Goal: Task Accomplishment & Management: Manage account settings

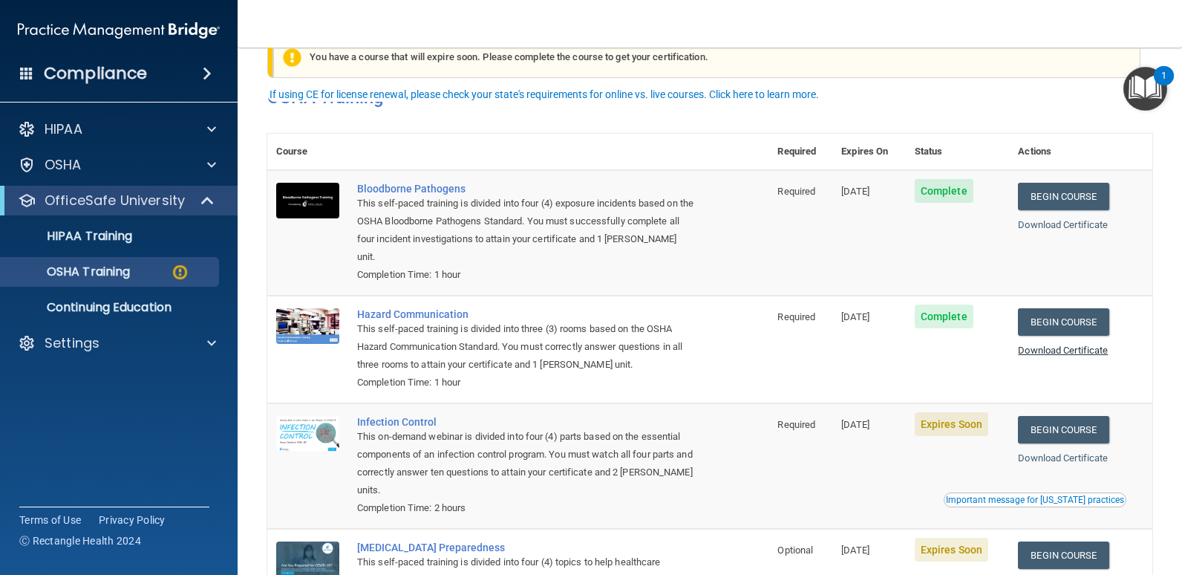
scroll to position [74, 0]
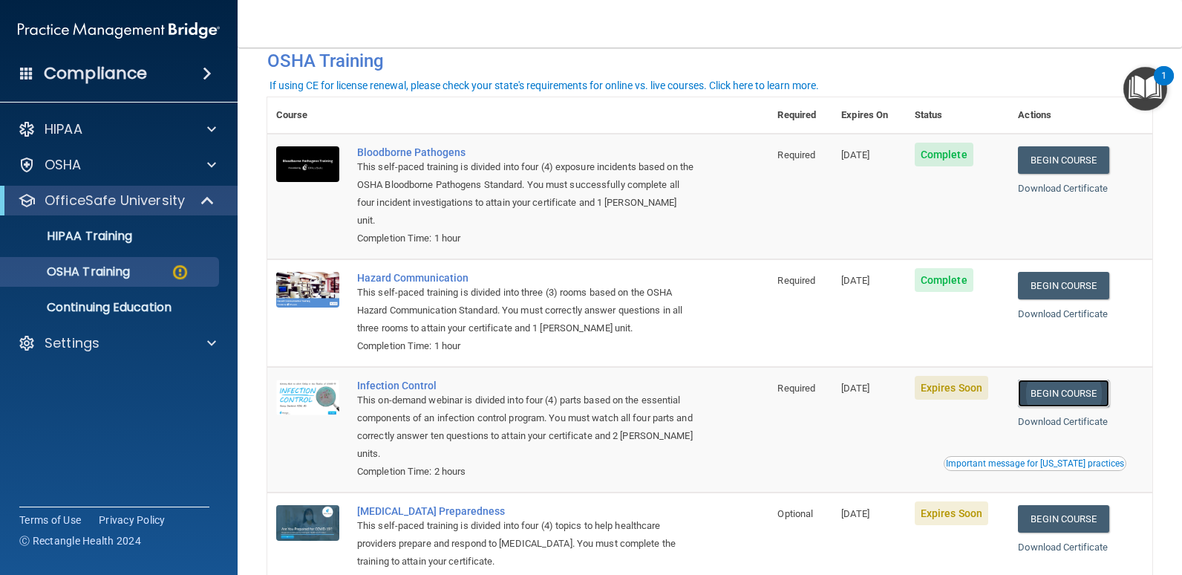
click at [1048, 379] on link "Begin Course" at bounding box center [1063, 392] width 91 height 27
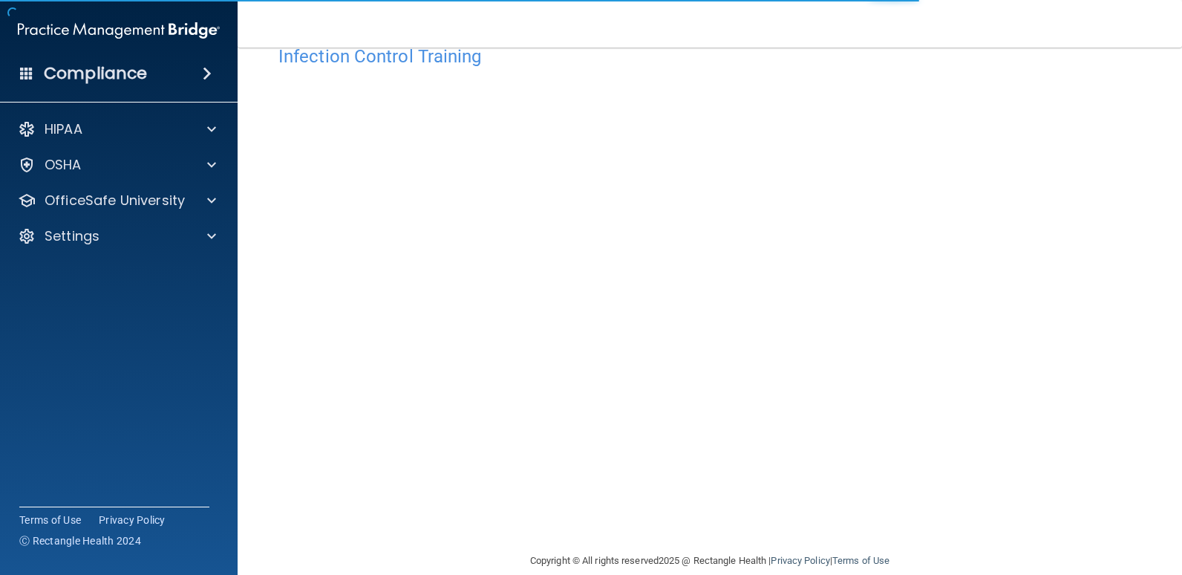
scroll to position [61, 0]
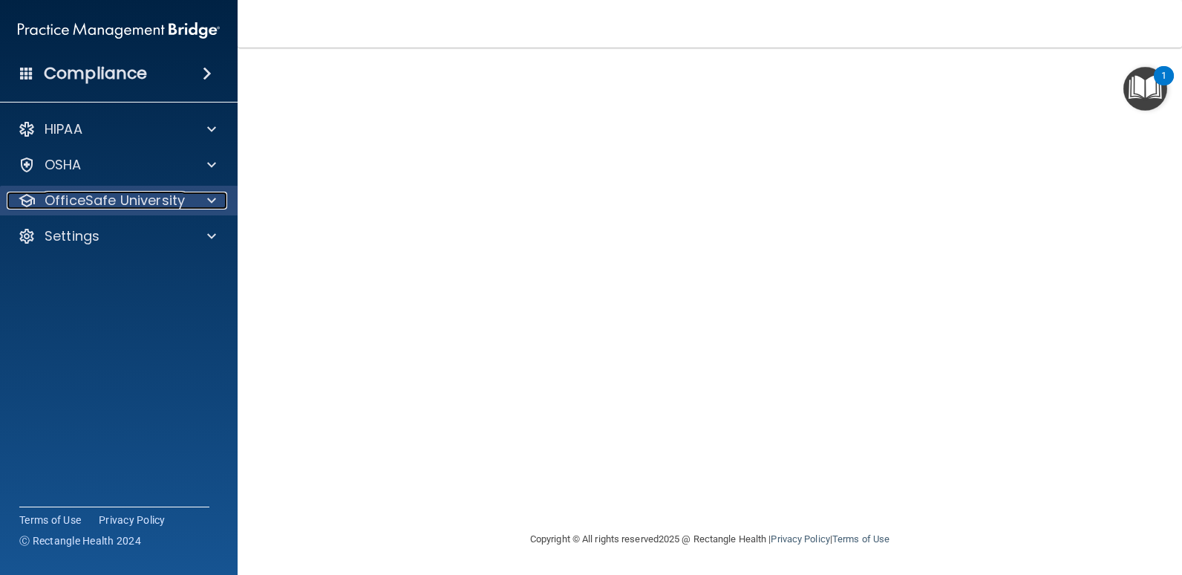
click at [209, 200] on span at bounding box center [211, 201] width 9 height 18
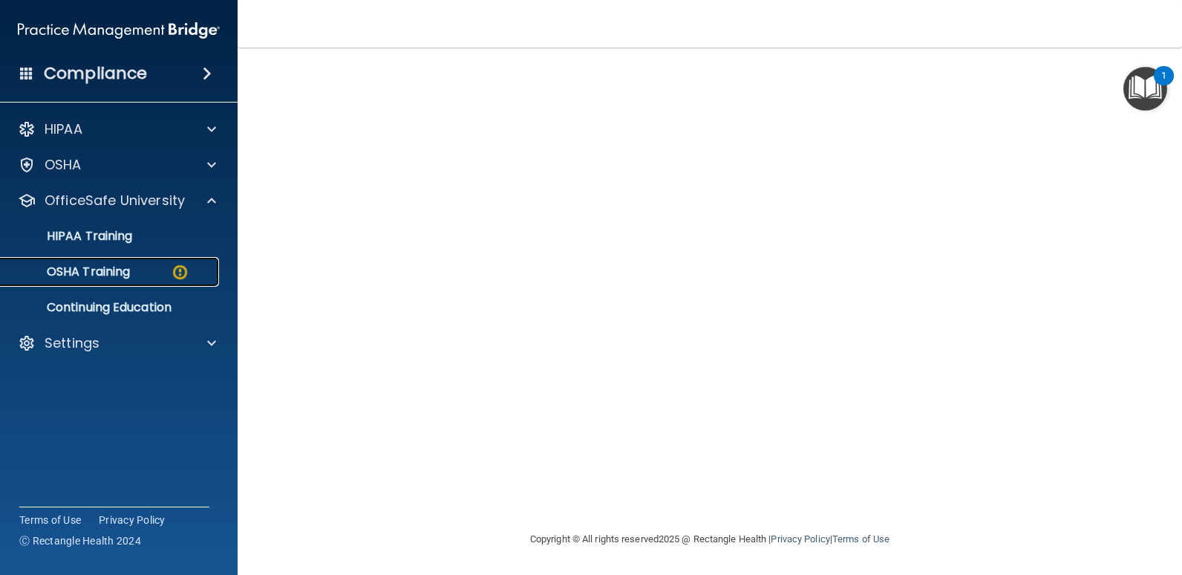
click at [145, 275] on div "OSHA Training" at bounding box center [111, 271] width 203 height 15
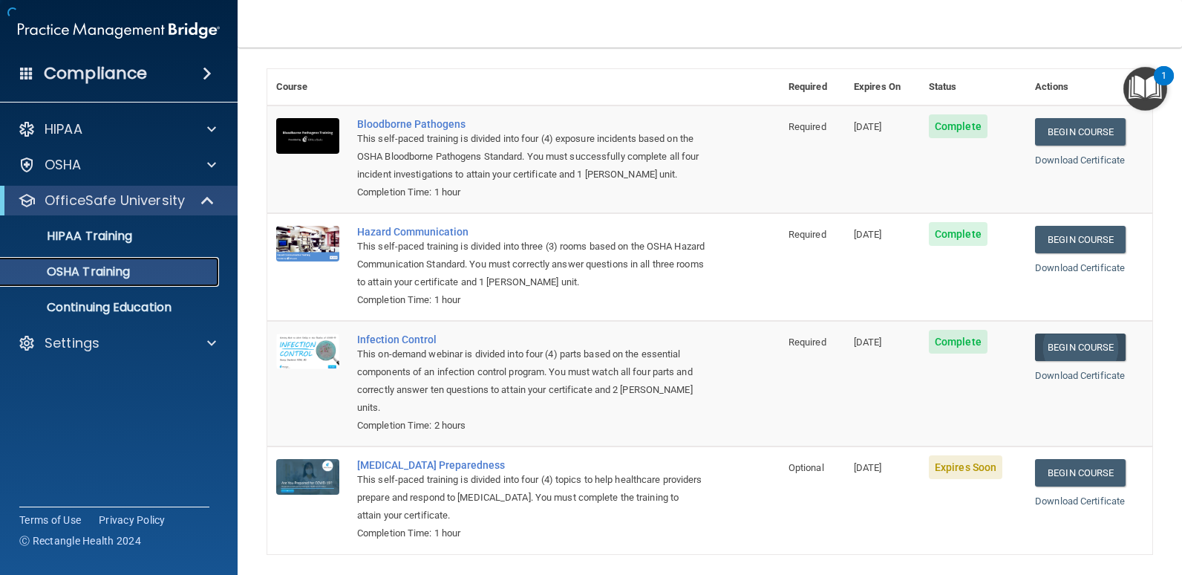
scroll to position [120, 0]
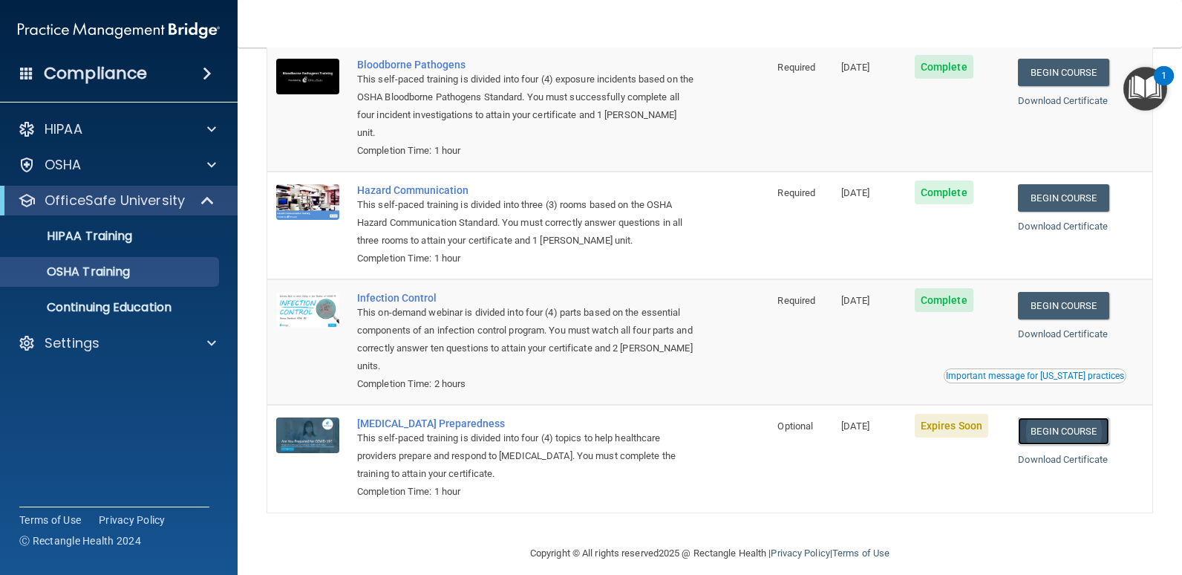
click at [1059, 417] on link "Begin Course" at bounding box center [1063, 430] width 91 height 27
click at [174, 271] on div "OSHA Training" at bounding box center [111, 271] width 203 height 15
click at [111, 244] on p "HIPAA Training" at bounding box center [71, 236] width 123 height 15
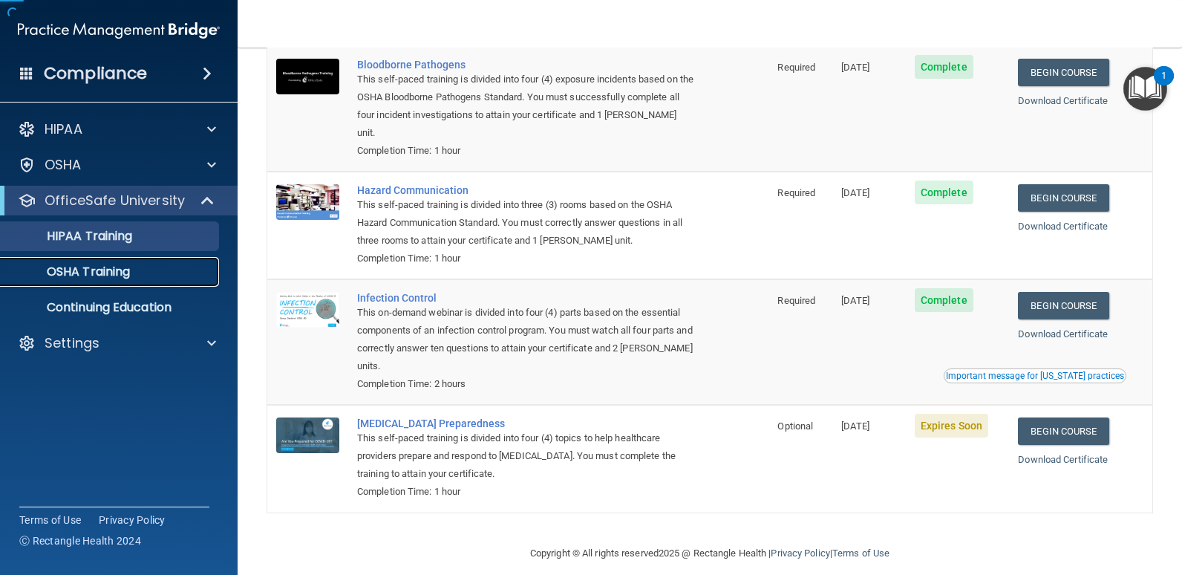
click at [117, 267] on p "OSHA Training" at bounding box center [70, 271] width 120 height 15
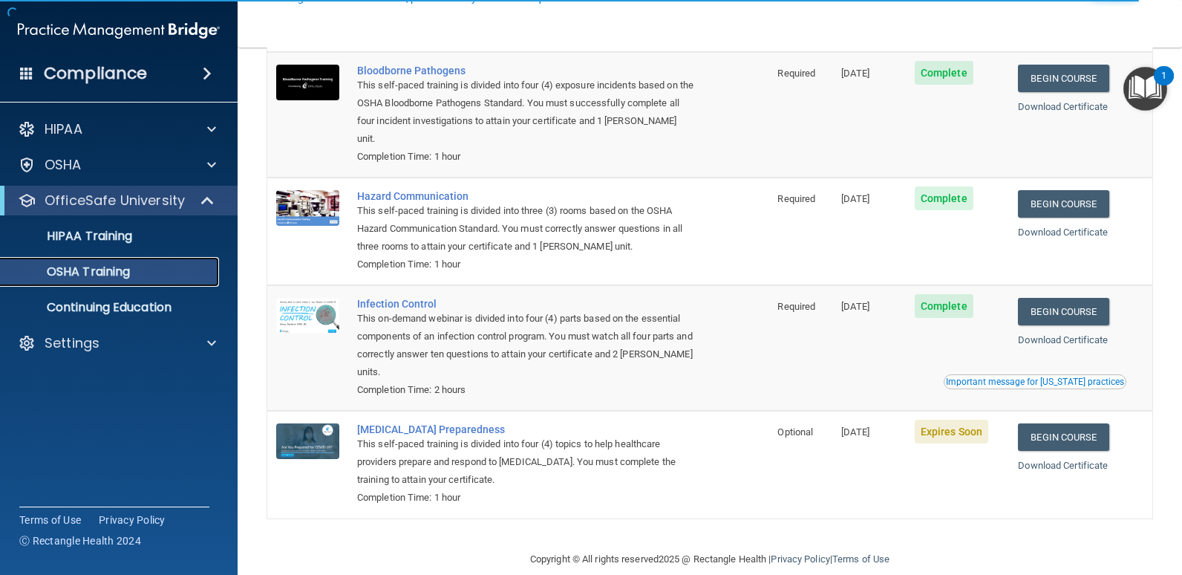
scroll to position [120, 0]
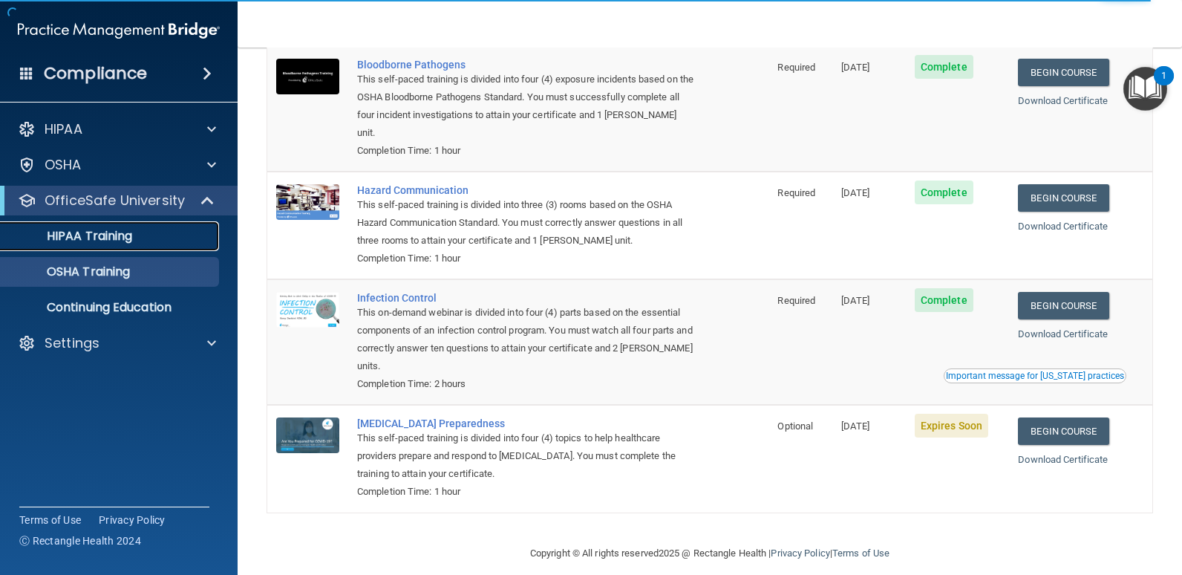
click at [136, 238] on div "HIPAA Training" at bounding box center [111, 236] width 203 height 15
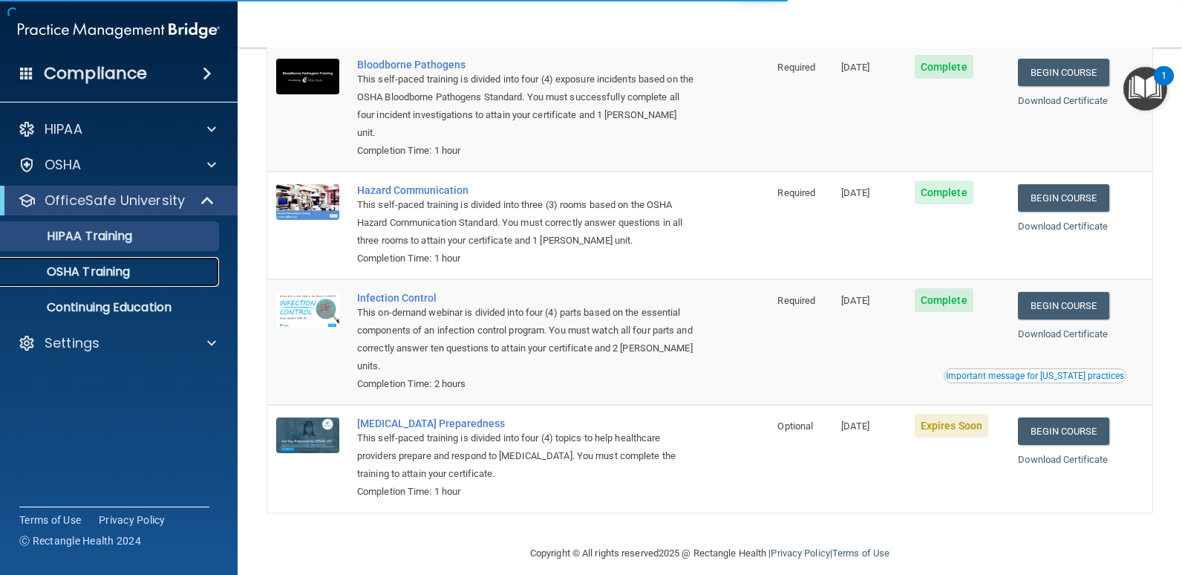
click at [119, 262] on link "OSHA Training" at bounding box center [102, 272] width 234 height 30
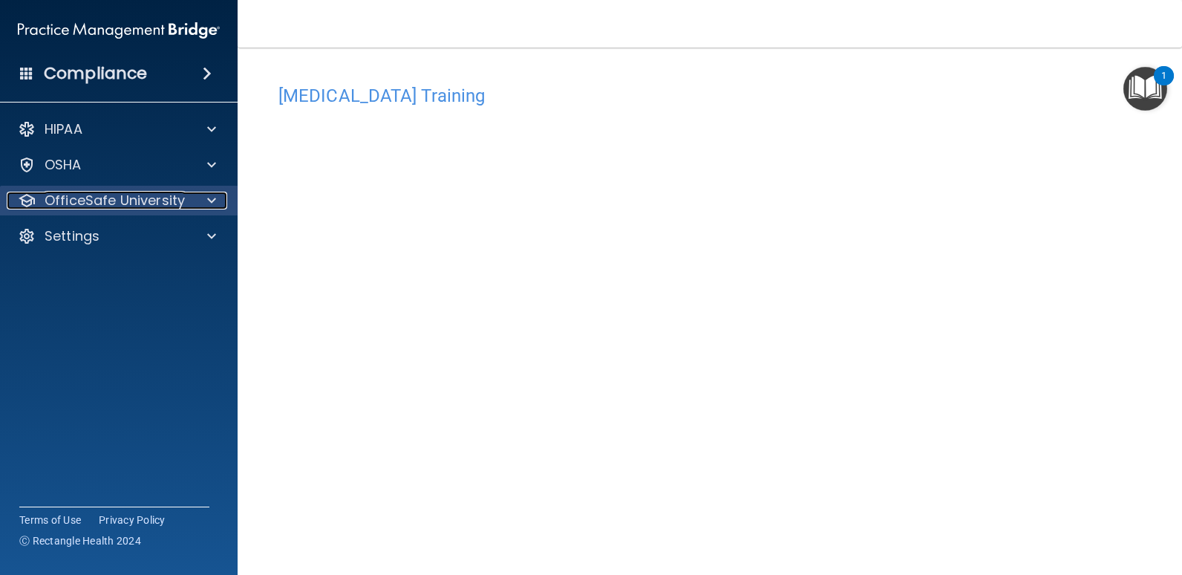
click at [193, 201] on div at bounding box center [209, 201] width 37 height 18
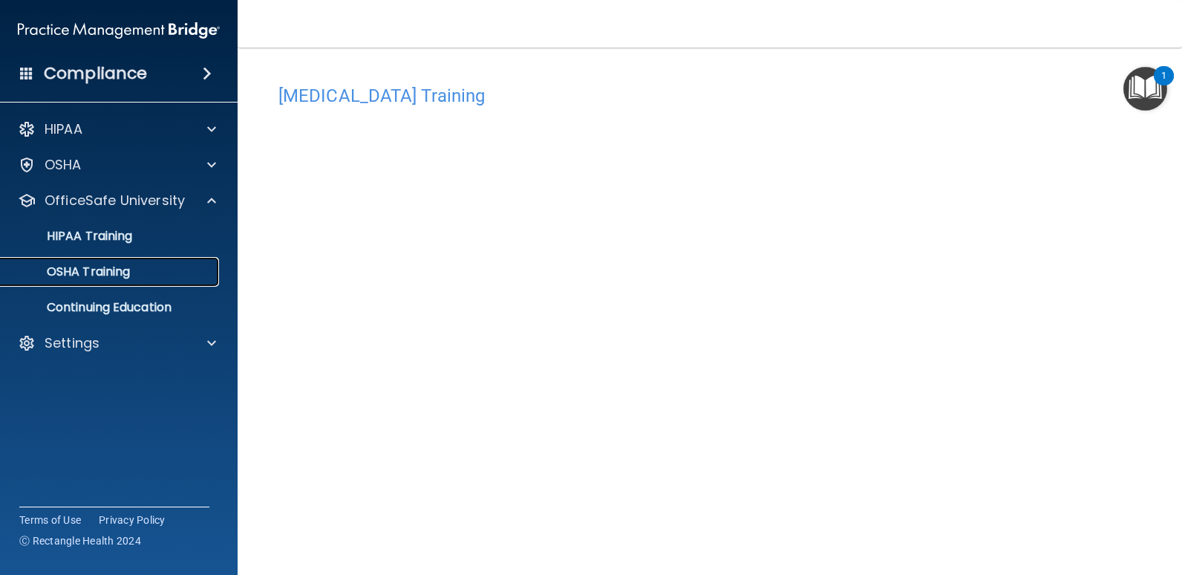
click at [114, 274] on p "OSHA Training" at bounding box center [70, 271] width 120 height 15
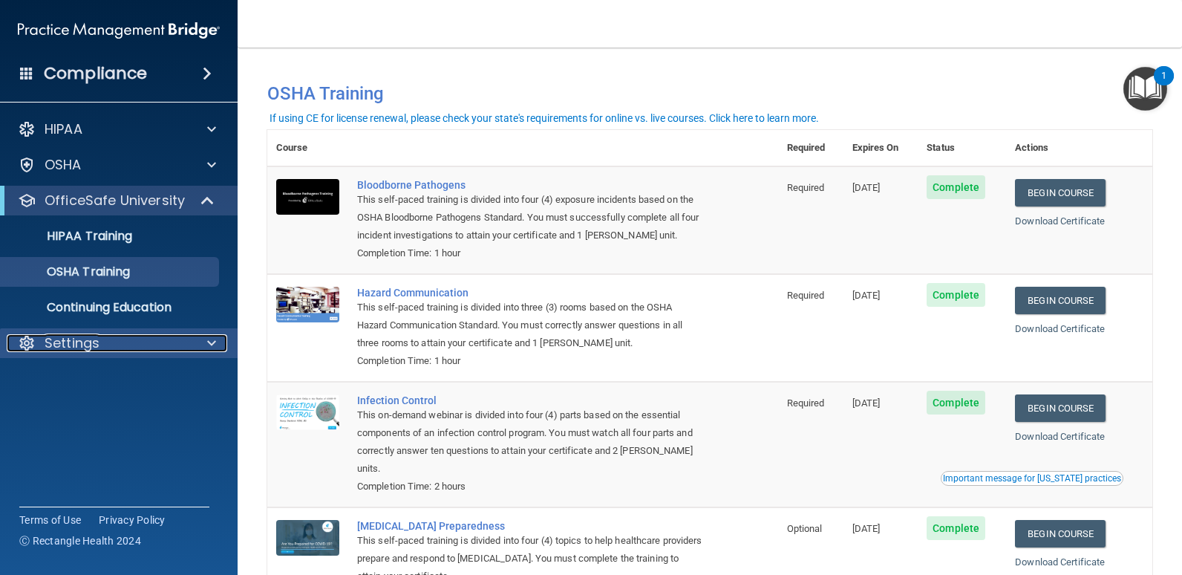
click at [120, 334] on div "Settings" at bounding box center [99, 343] width 184 height 18
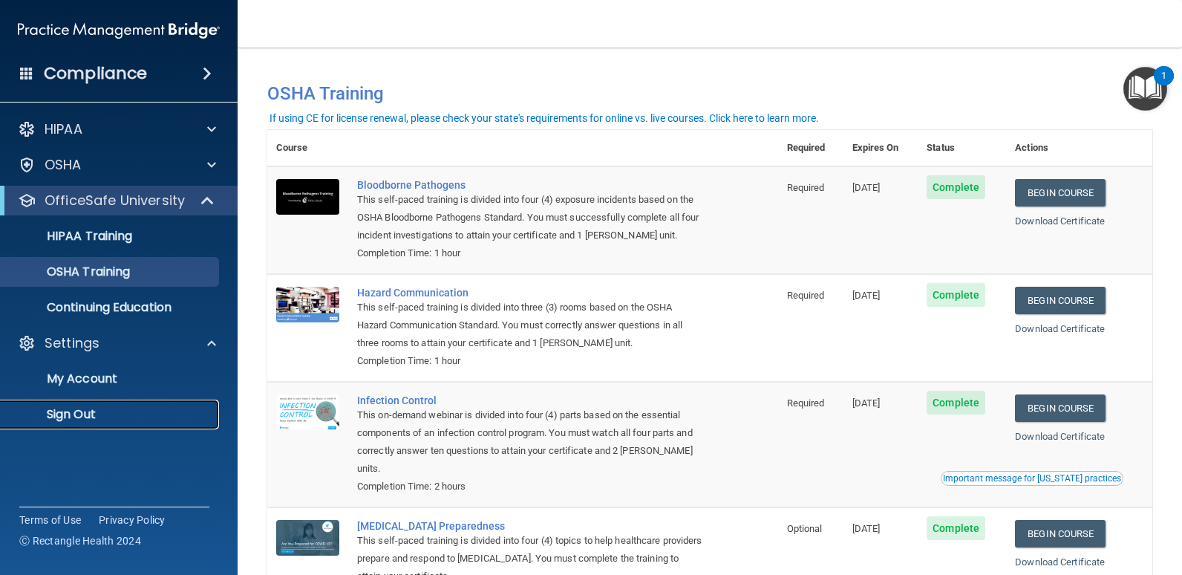
click at [103, 414] on p "Sign Out" at bounding box center [111, 414] width 203 height 15
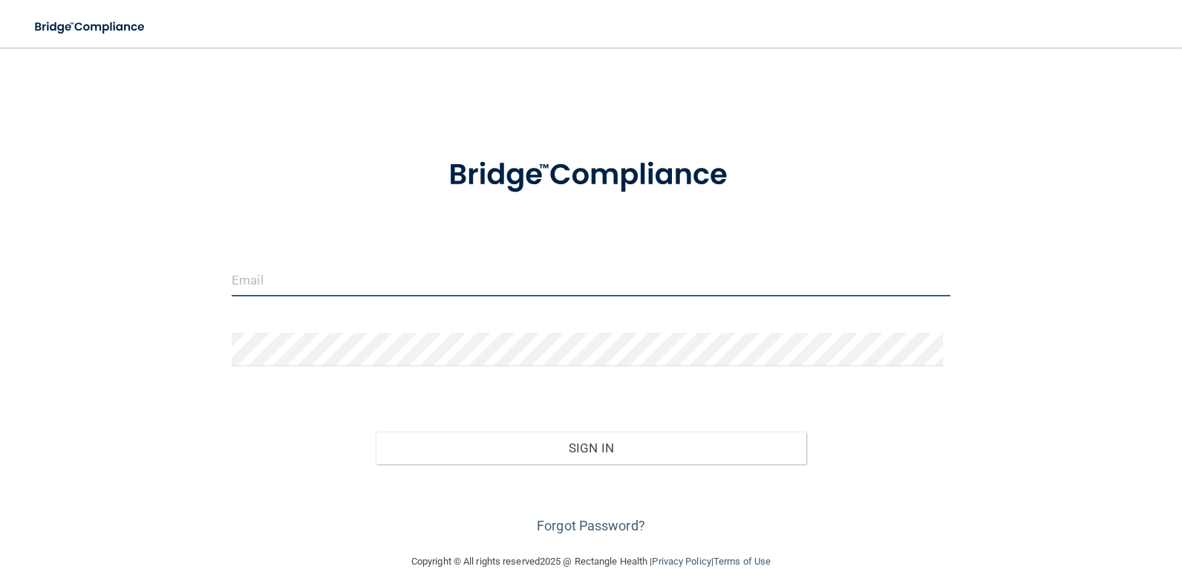
click at [319, 283] on input "email" at bounding box center [591, 279] width 719 height 33
type input "[EMAIL_ADDRESS][DOMAIN_NAME]"
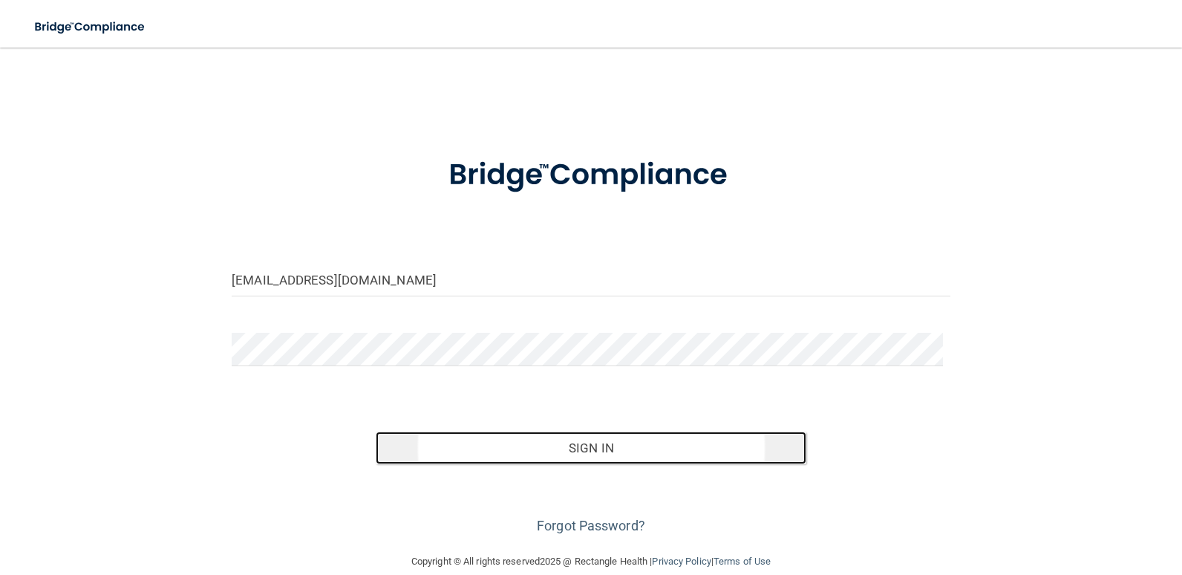
click at [574, 441] on button "Sign In" at bounding box center [591, 447] width 431 height 33
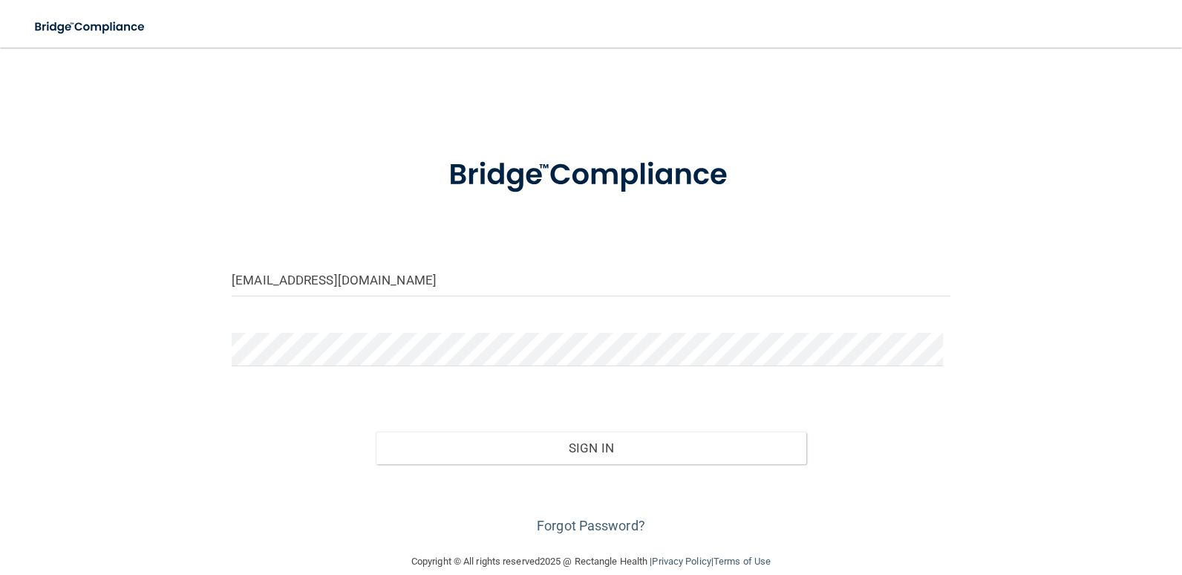
click at [667, 483] on div "Forgot Password?" at bounding box center [591, 501] width 741 height 74
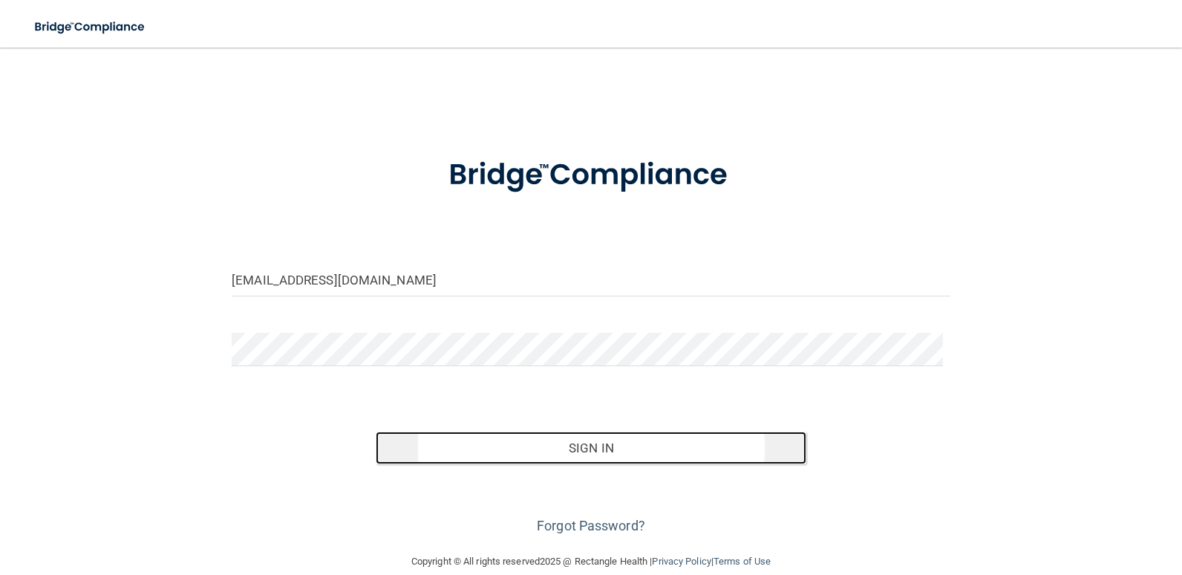
click at [593, 444] on button "Sign In" at bounding box center [591, 447] width 431 height 33
click at [534, 442] on button "Sign In" at bounding box center [591, 447] width 431 height 33
click at [561, 440] on button "Sign In" at bounding box center [591, 447] width 431 height 33
click at [572, 440] on button "Sign In" at bounding box center [591, 447] width 431 height 33
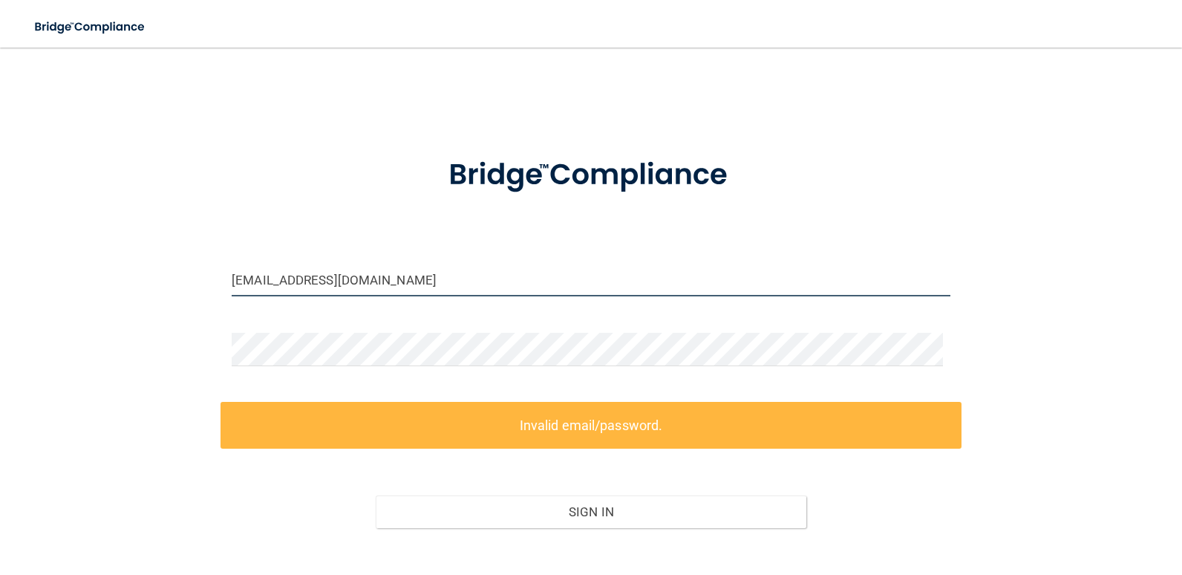
drag, startPoint x: 373, startPoint y: 281, endPoint x: 207, endPoint y: 247, distance: 169.2
click at [207, 247] on div "[EMAIL_ADDRESS][DOMAIN_NAME] Invalid email/password. You don't have permission …" at bounding box center [591, 331] width 1123 height 539
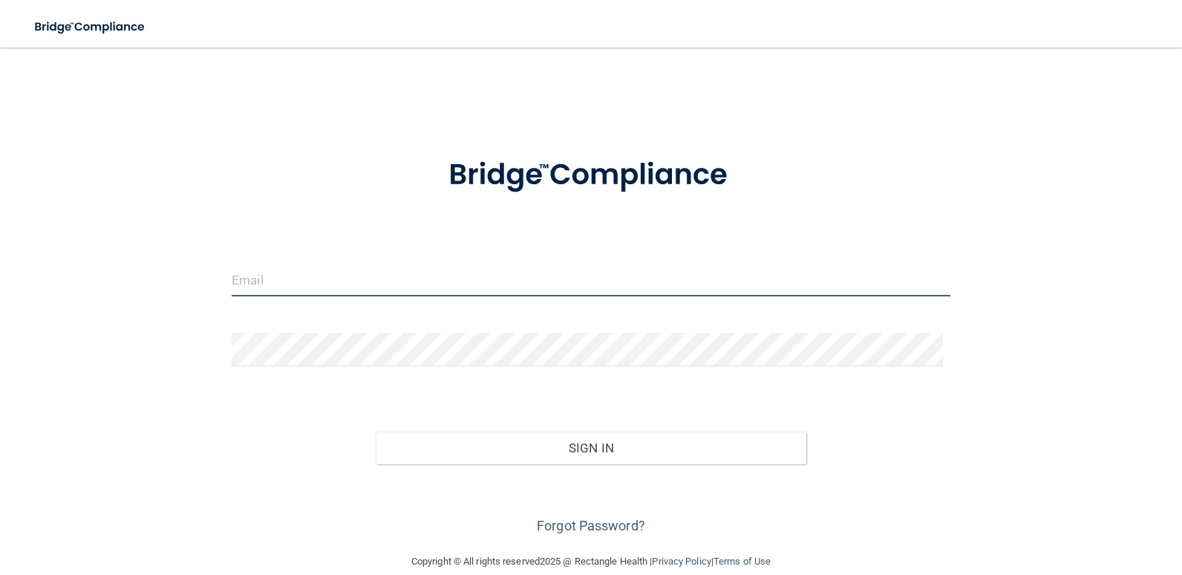
click at [320, 288] on input "email" at bounding box center [591, 279] width 719 height 33
type input "[EMAIL_ADDRESS][DOMAIN_NAME]"
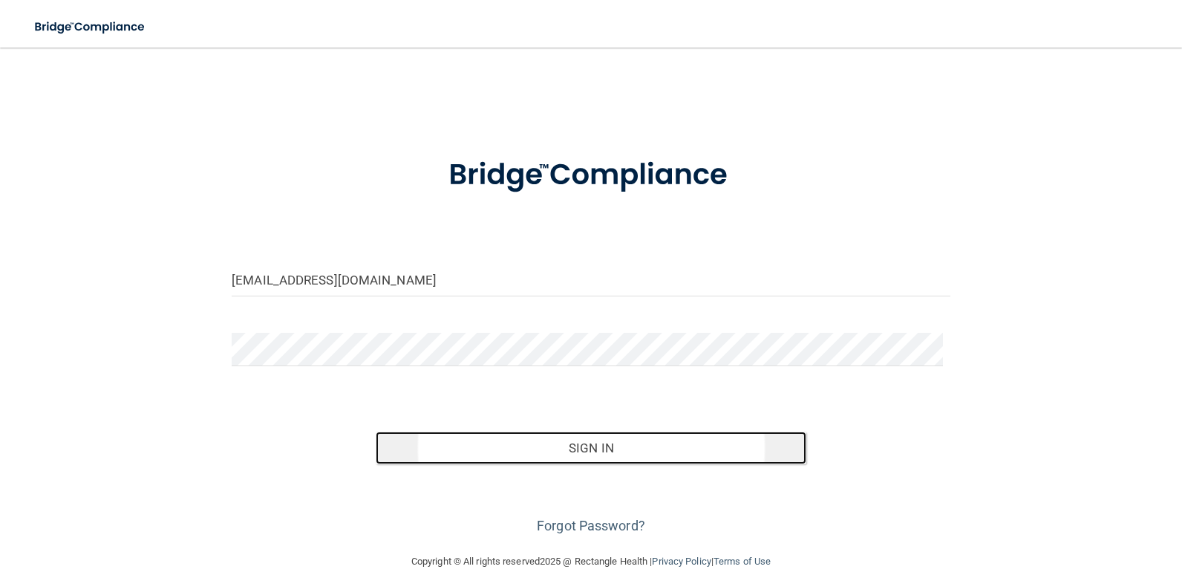
click at [575, 444] on button "Sign In" at bounding box center [591, 447] width 431 height 33
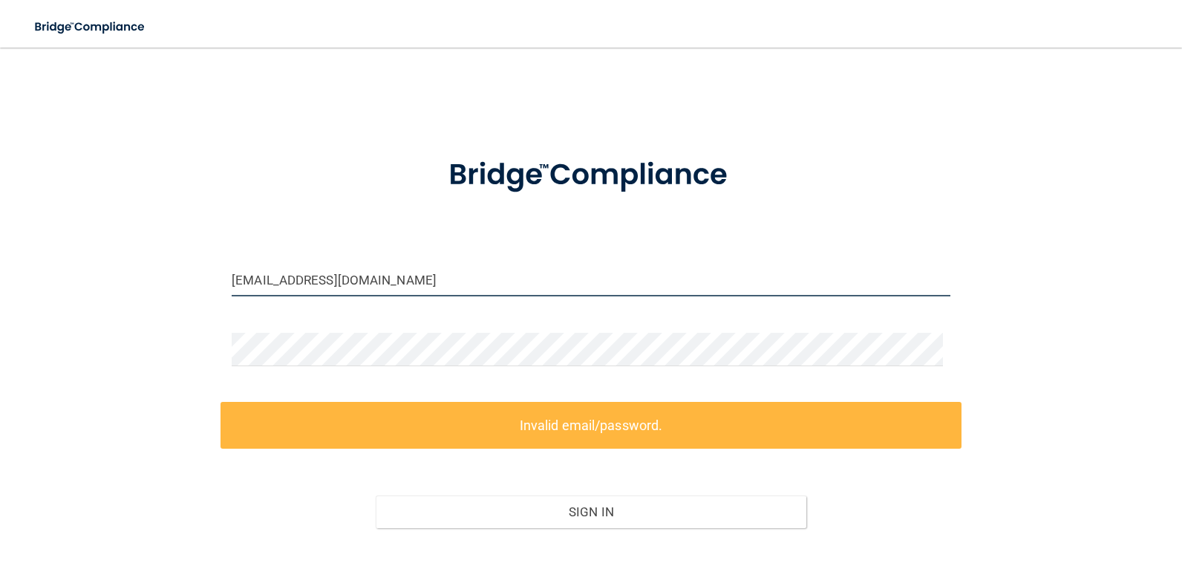
drag, startPoint x: 371, startPoint y: 284, endPoint x: 205, endPoint y: 250, distance: 168.9
click at [205, 250] on div "[EMAIL_ADDRESS][DOMAIN_NAME] Invalid email/password. You don't have permission …" at bounding box center [591, 331] width 1123 height 539
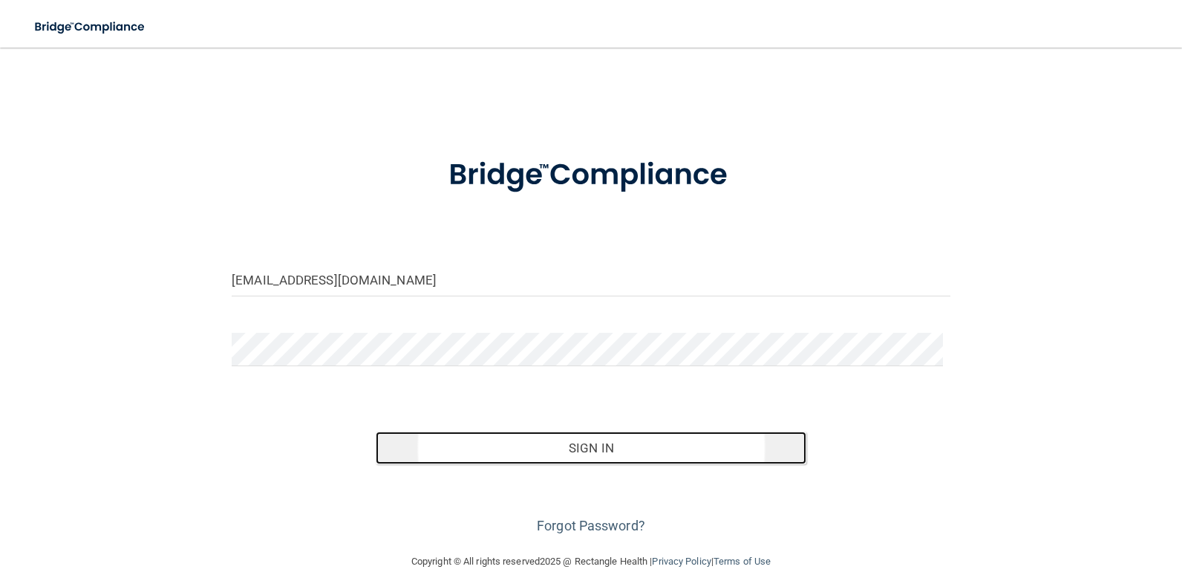
click at [585, 448] on button "Sign In" at bounding box center [591, 447] width 431 height 33
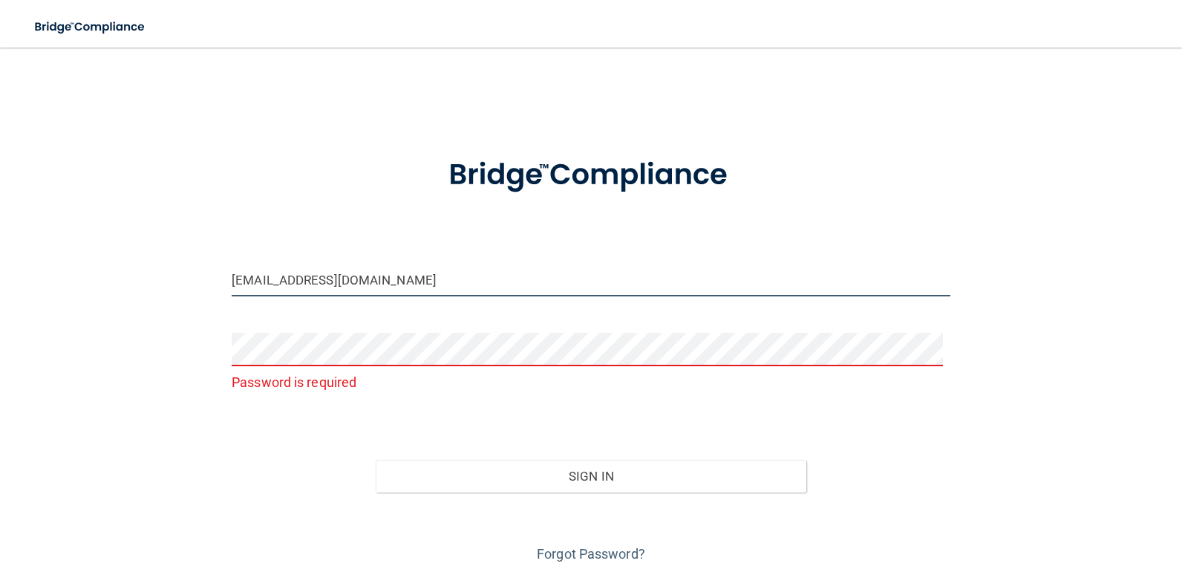
click at [468, 281] on input "Tavonn.Witherspoon@dentalwhale.com" at bounding box center [591, 279] width 719 height 33
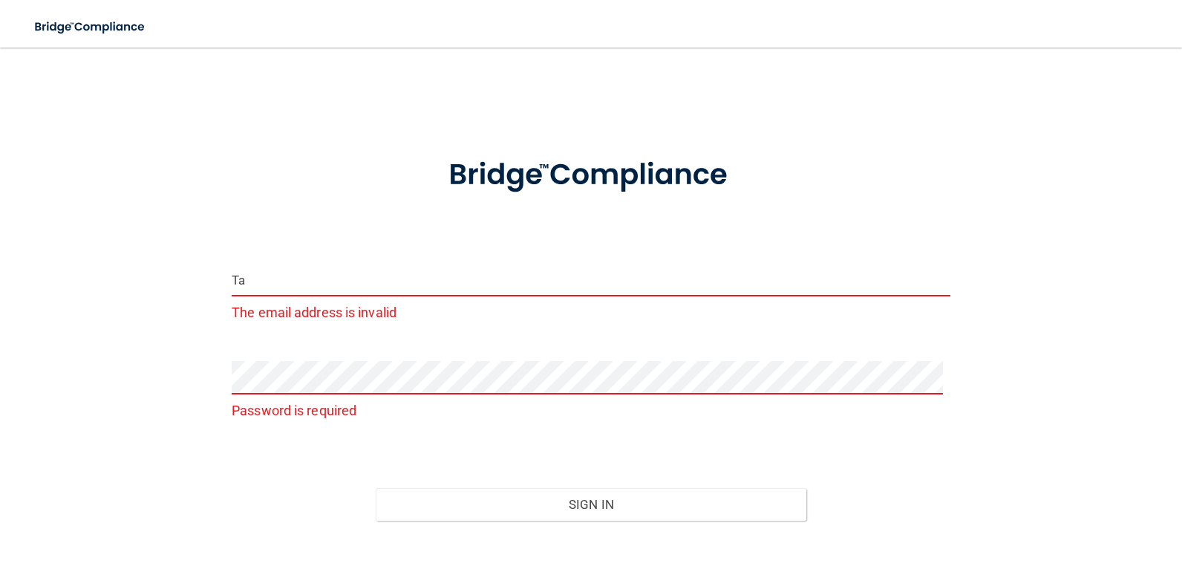
type input "T"
